Goal: Transaction & Acquisition: Purchase product/service

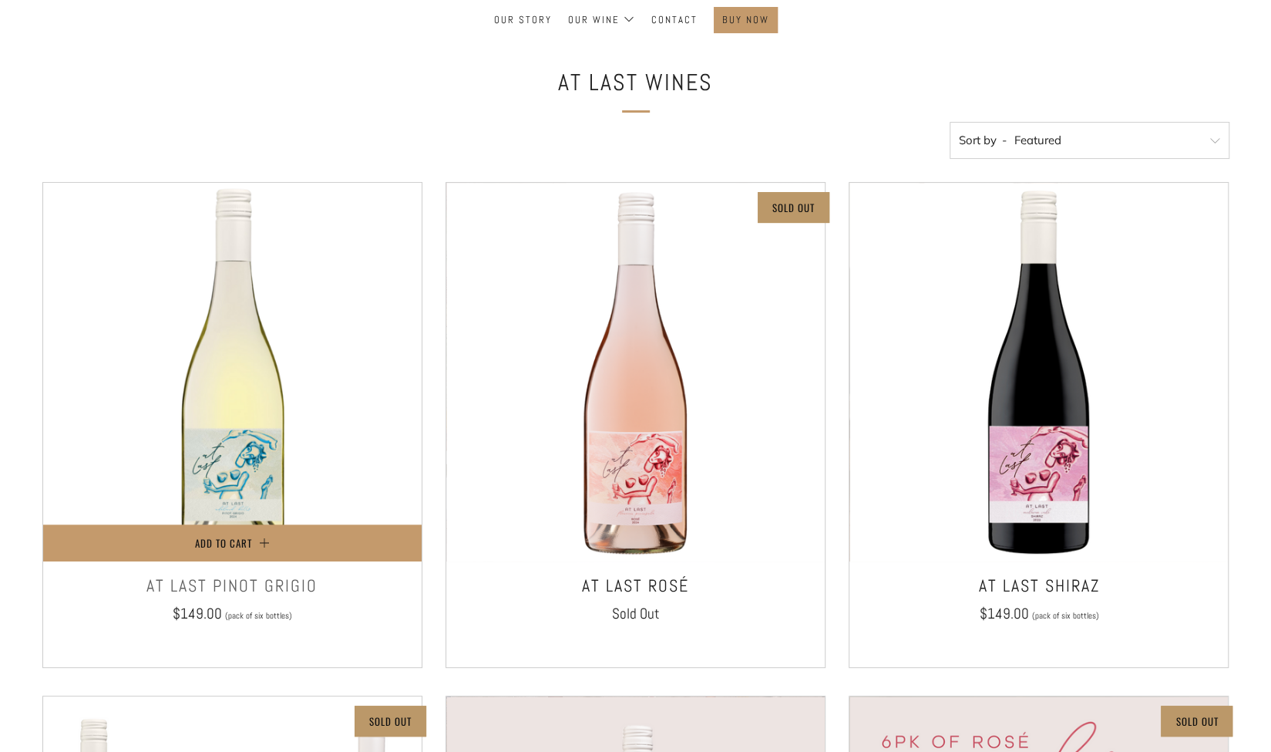
scroll to position [154, 0]
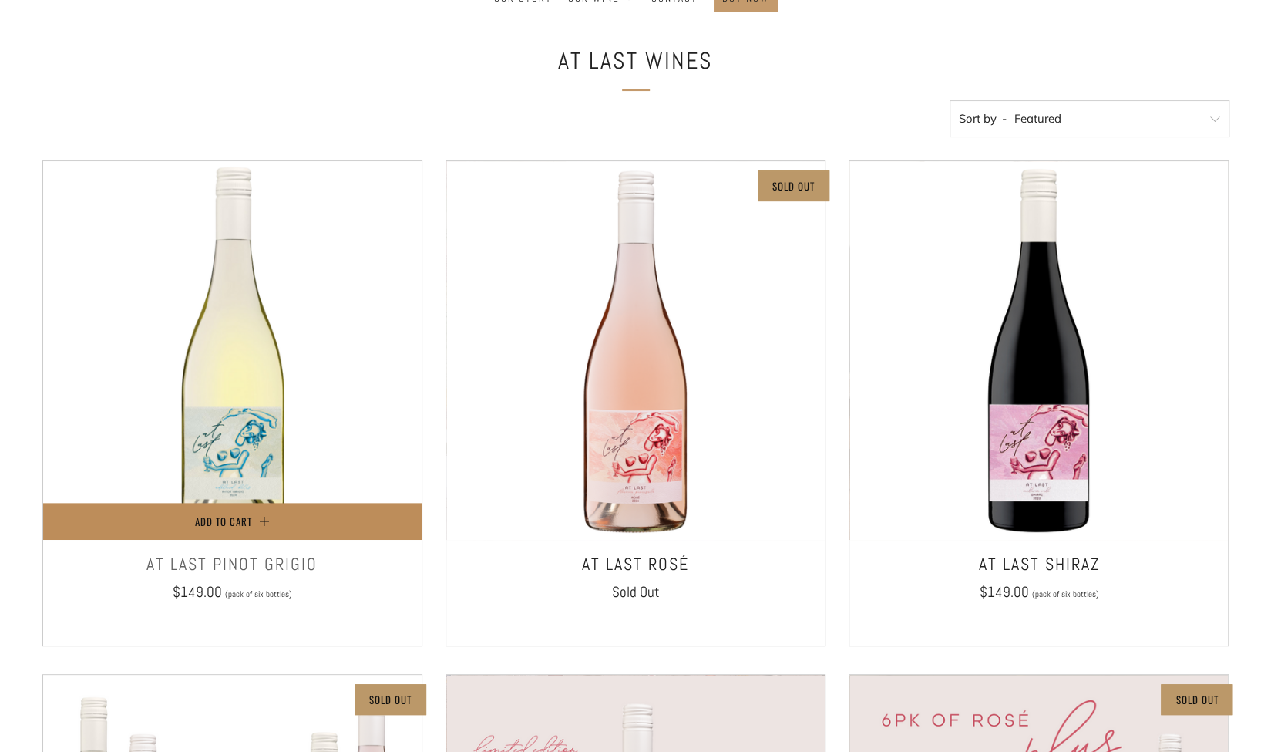
click at [249, 520] on span "Add to Cart" at bounding box center [223, 521] width 57 height 15
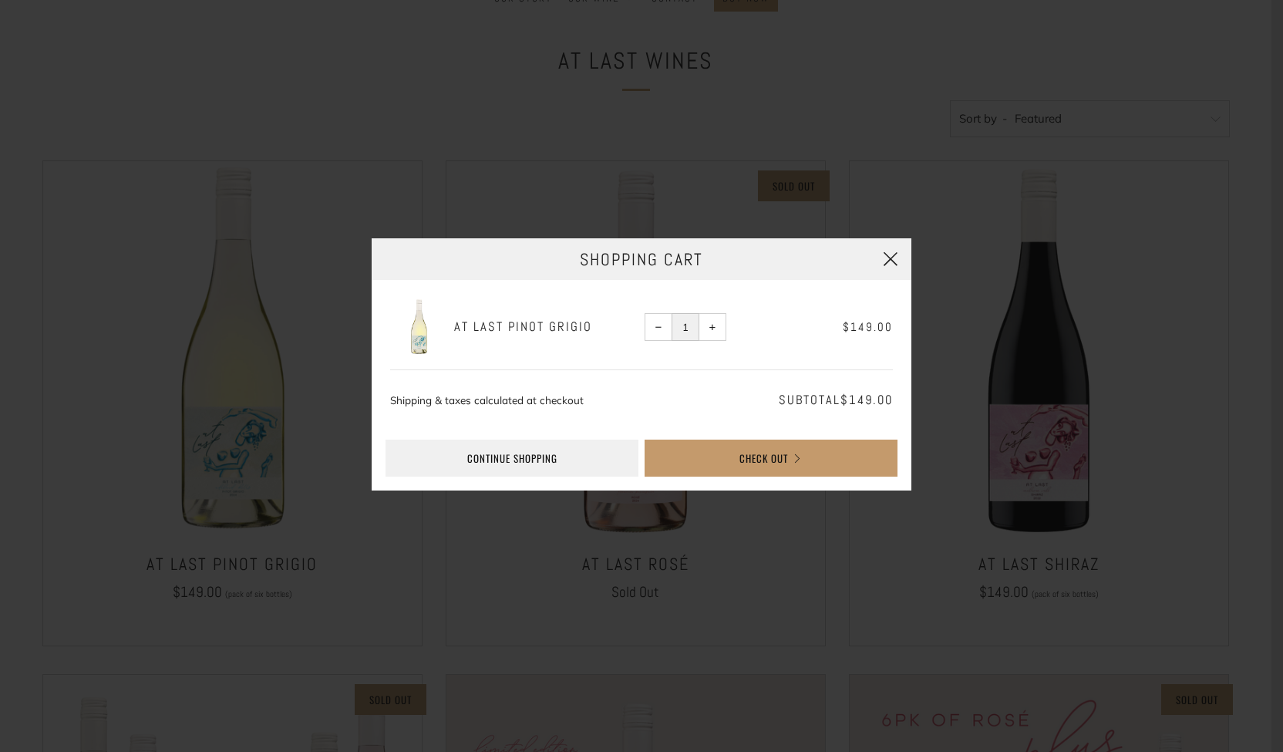
click at [891, 255] on button "button" at bounding box center [891, 259] width 42 height 42
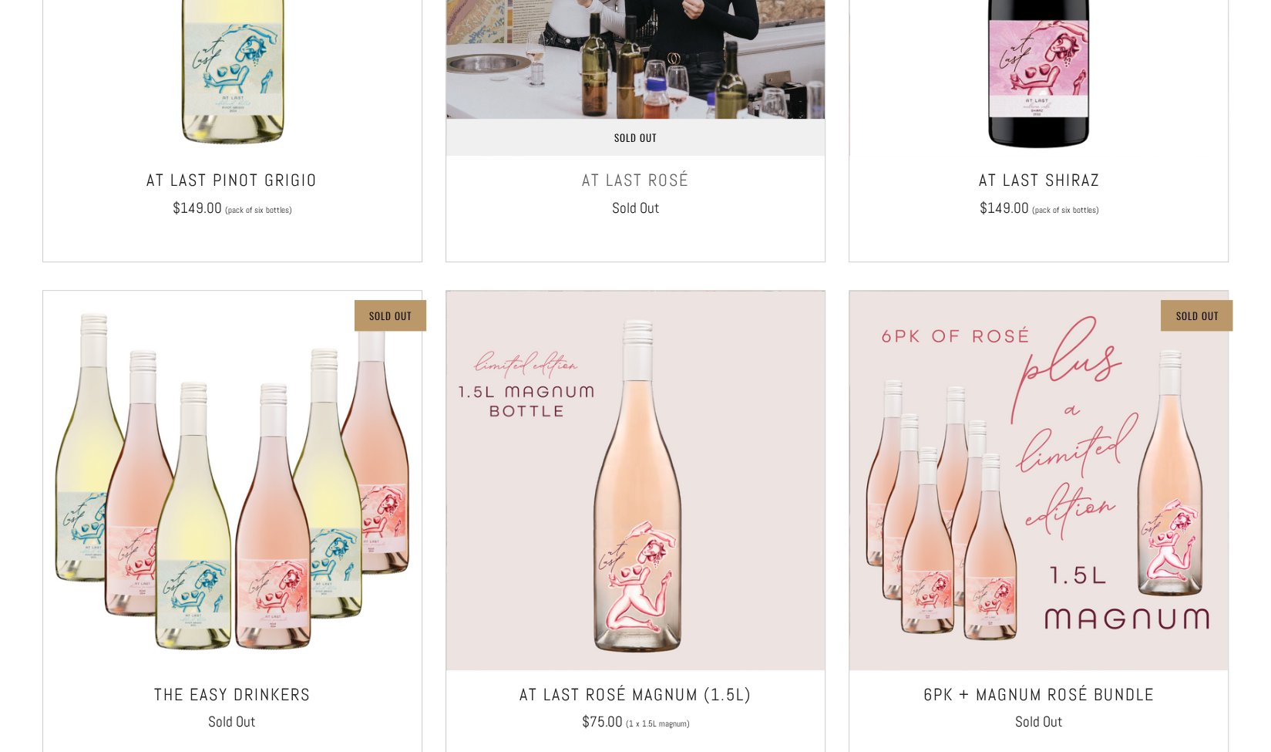
scroll to position [0, 0]
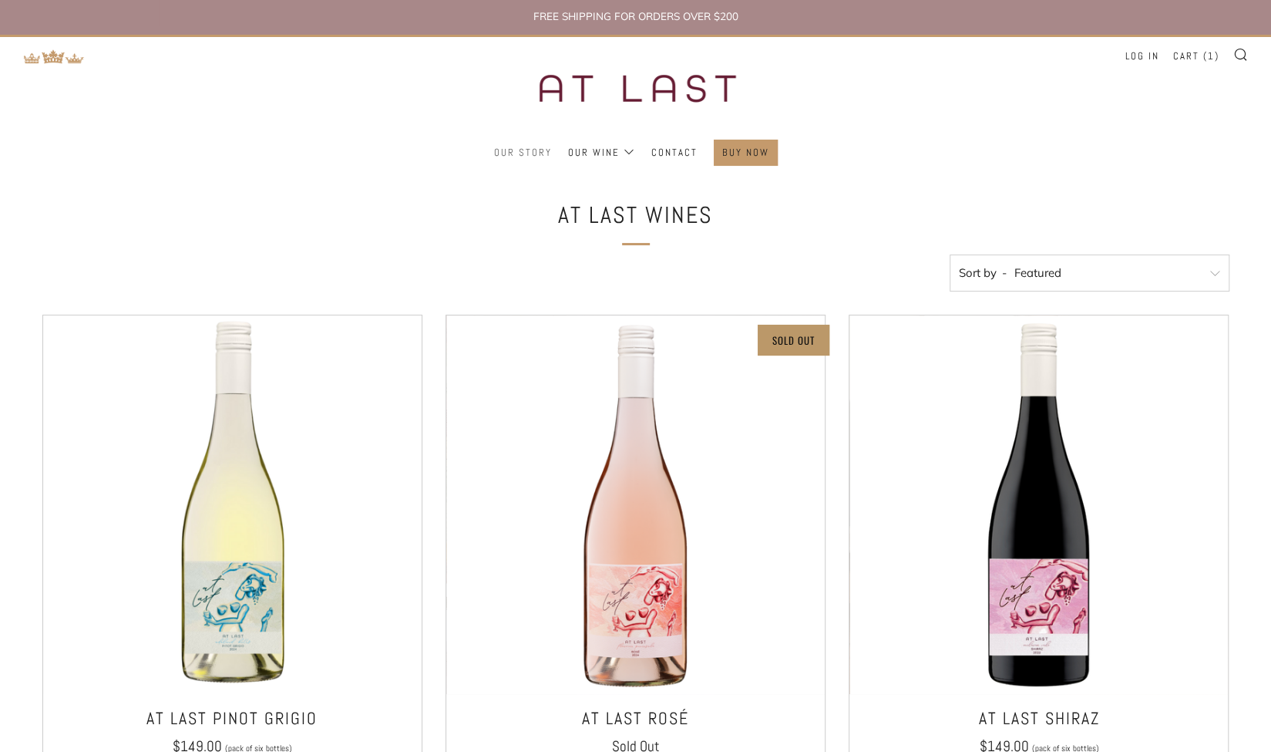
click at [528, 150] on link "Our Story" at bounding box center [523, 152] width 58 height 25
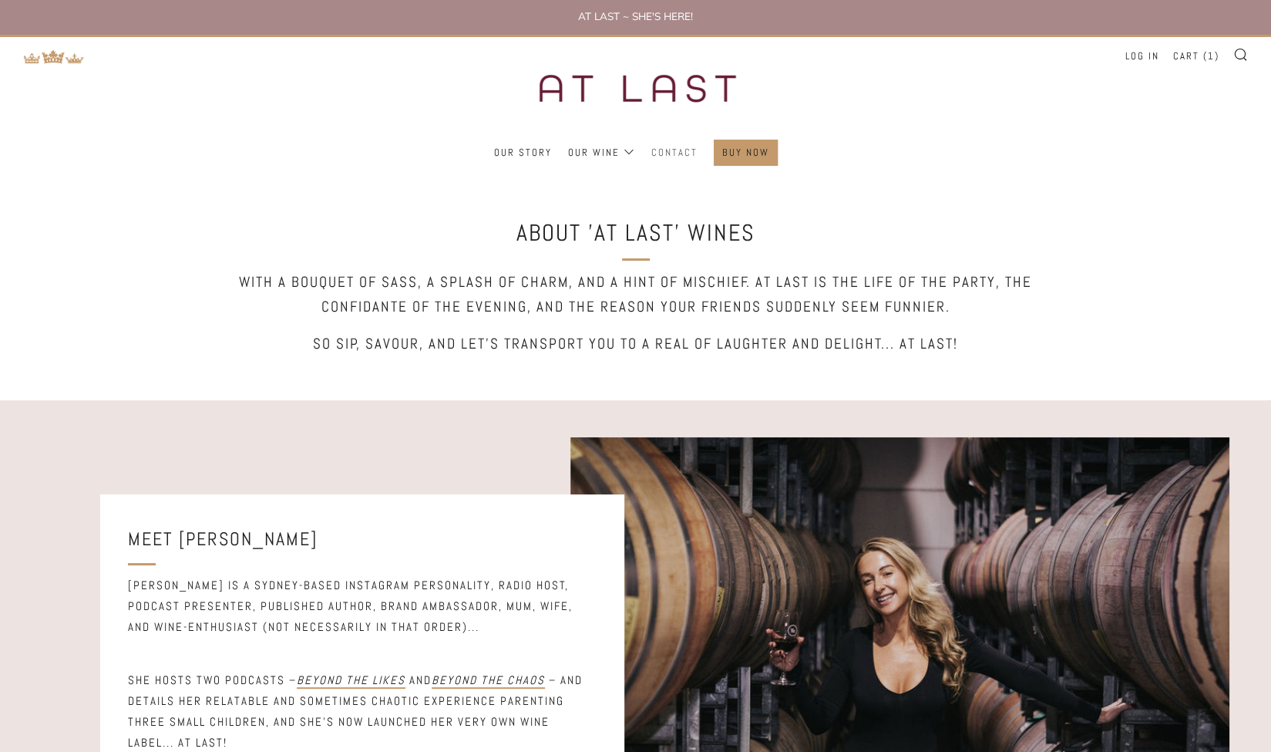
click at [675, 153] on link "Contact" at bounding box center [675, 152] width 46 height 25
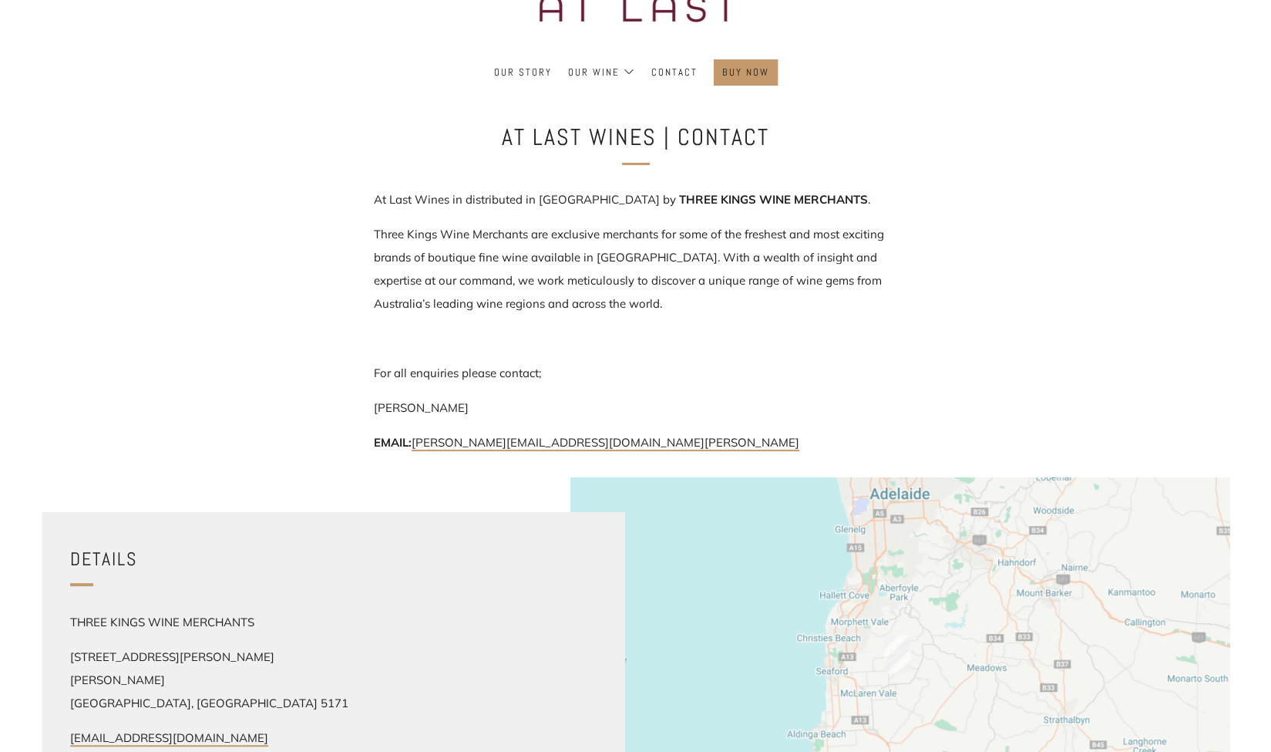
scroll to position [231, 0]
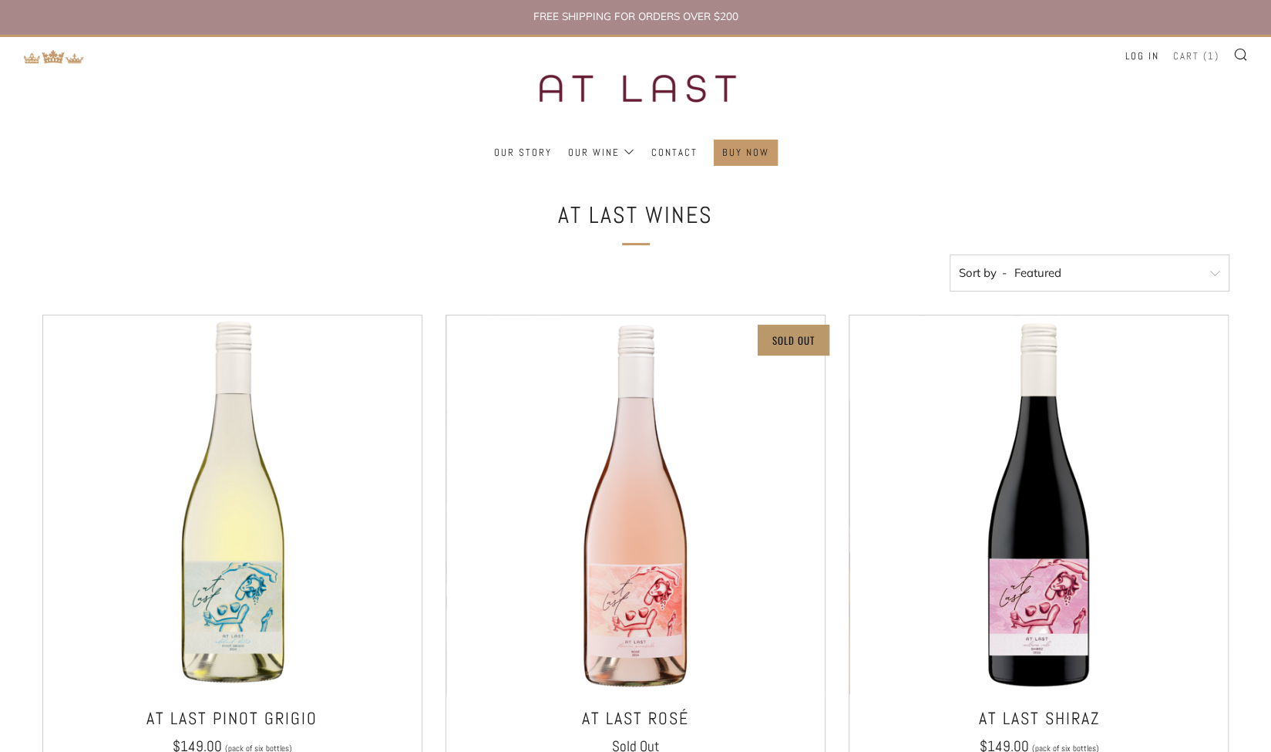
click at [1191, 58] on link "Cart ( 1 )" at bounding box center [1197, 56] width 46 height 25
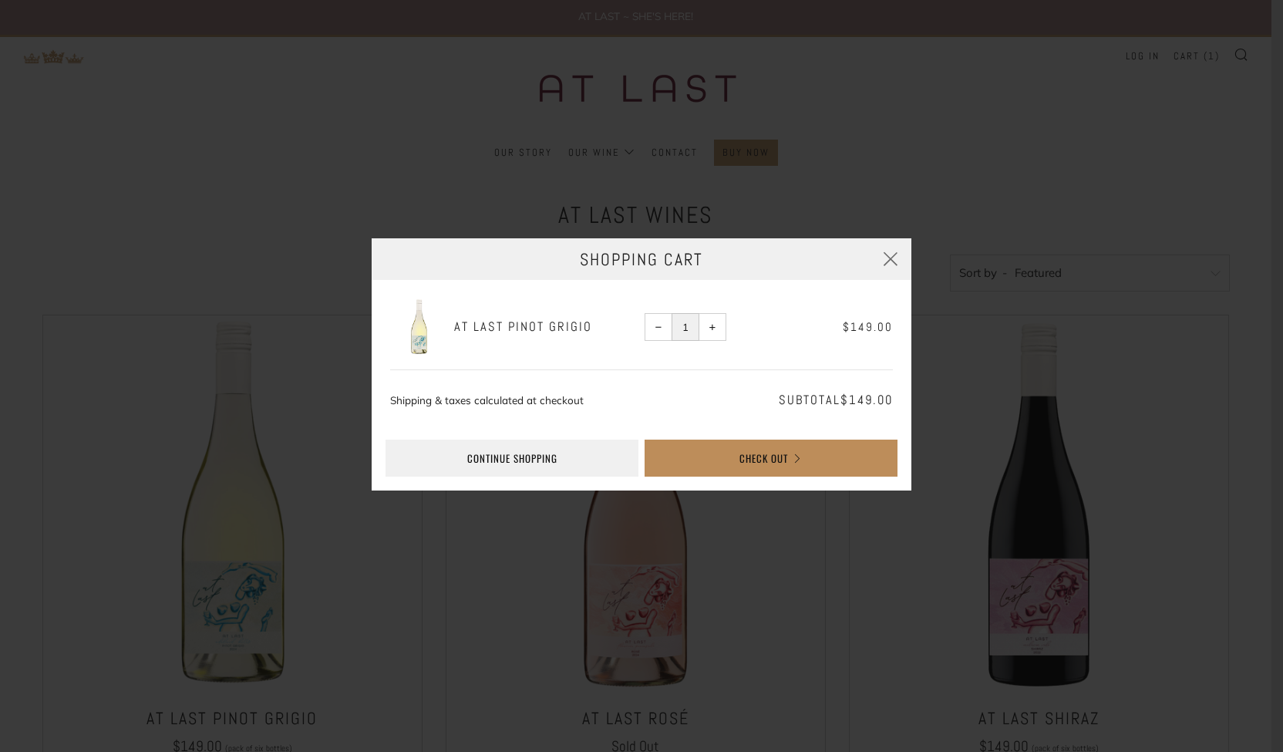
click at [737, 464] on button "Check Out" at bounding box center [771, 458] width 253 height 37
click at [657, 329] on span "−" at bounding box center [658, 327] width 7 height 7
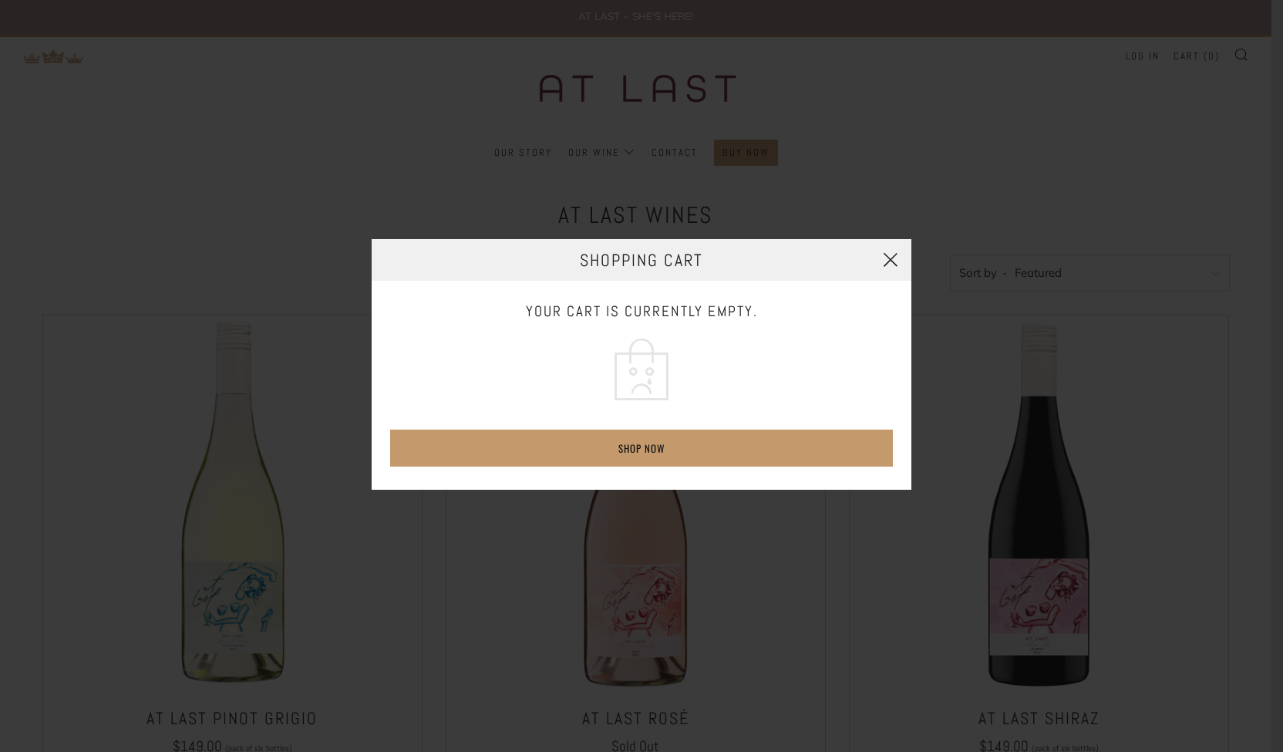
click at [898, 262] on button "button" at bounding box center [891, 260] width 42 height 42
